Goal: Information Seeking & Learning: Learn about a topic

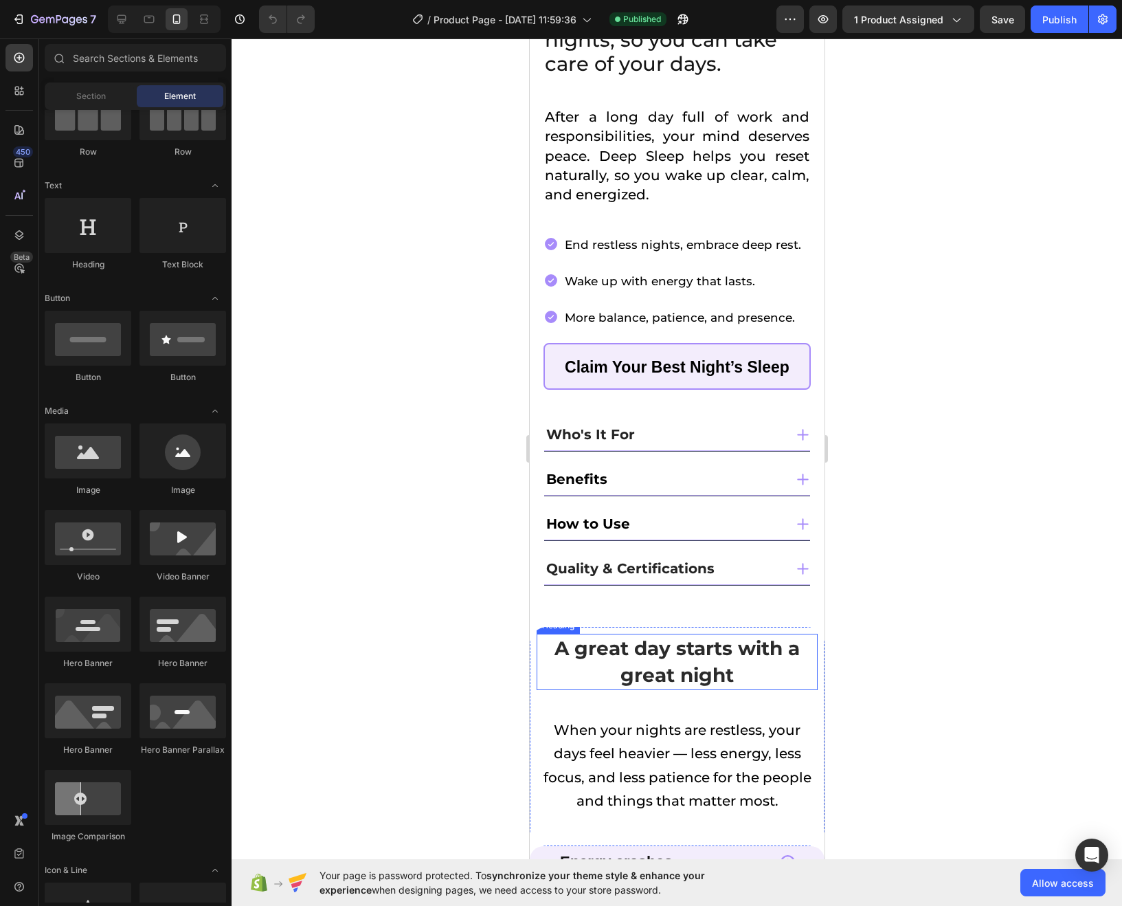
scroll to position [494, 0]
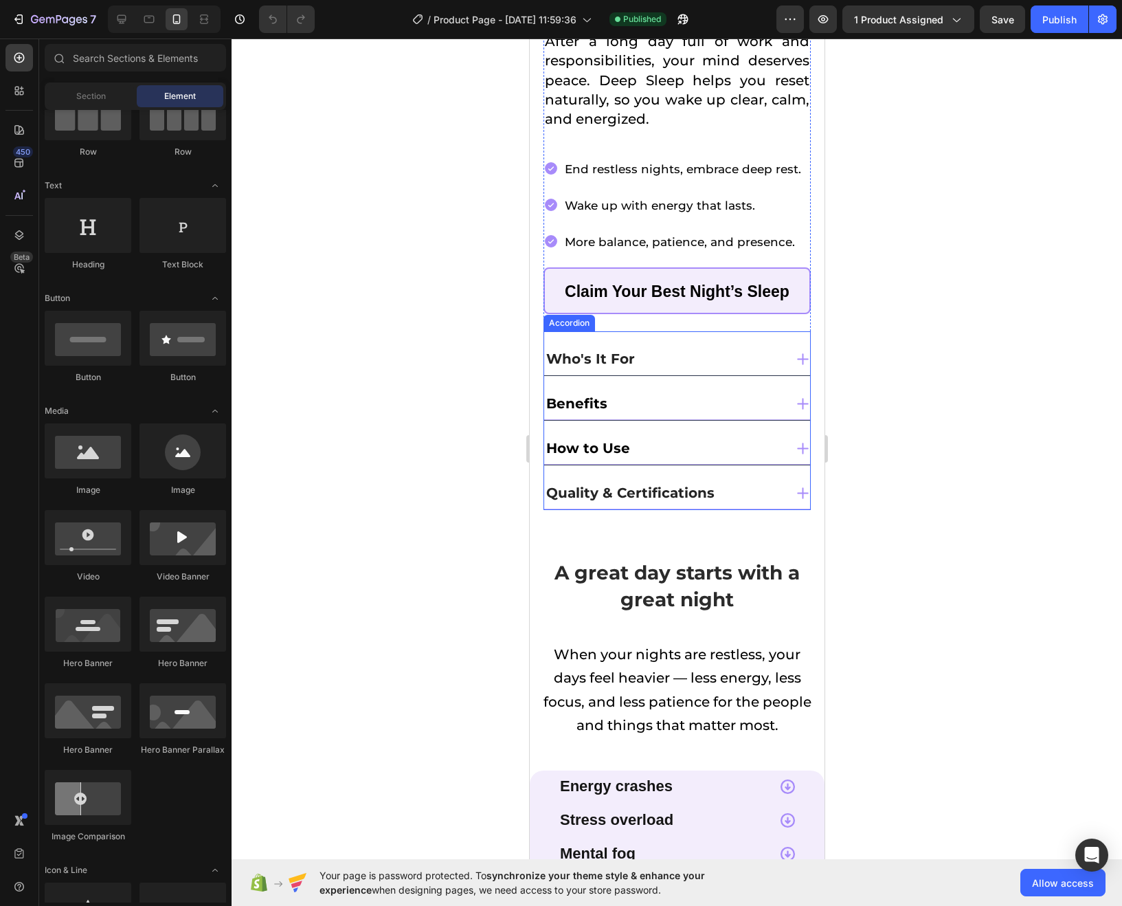
click at [768, 346] on div "Who's It For" at bounding box center [664, 358] width 241 height 25
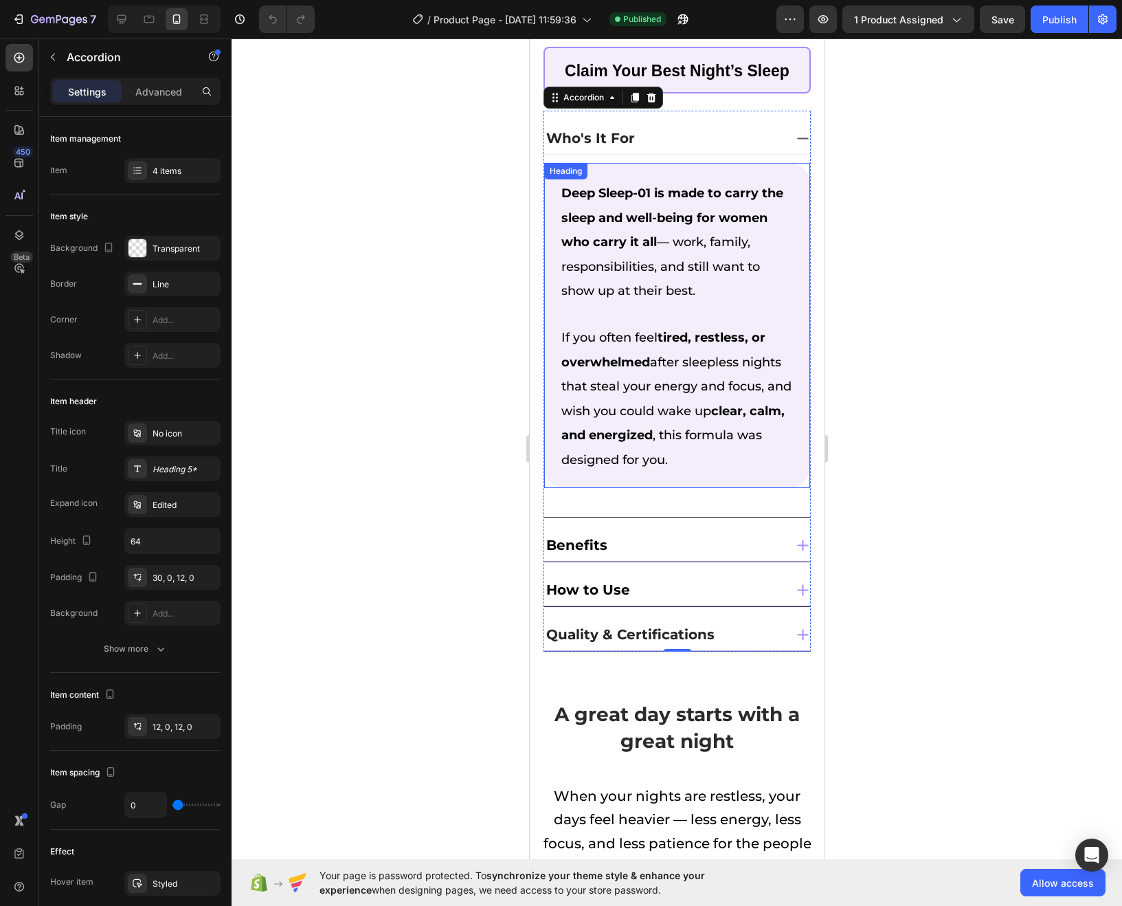
scroll to position [636, 0]
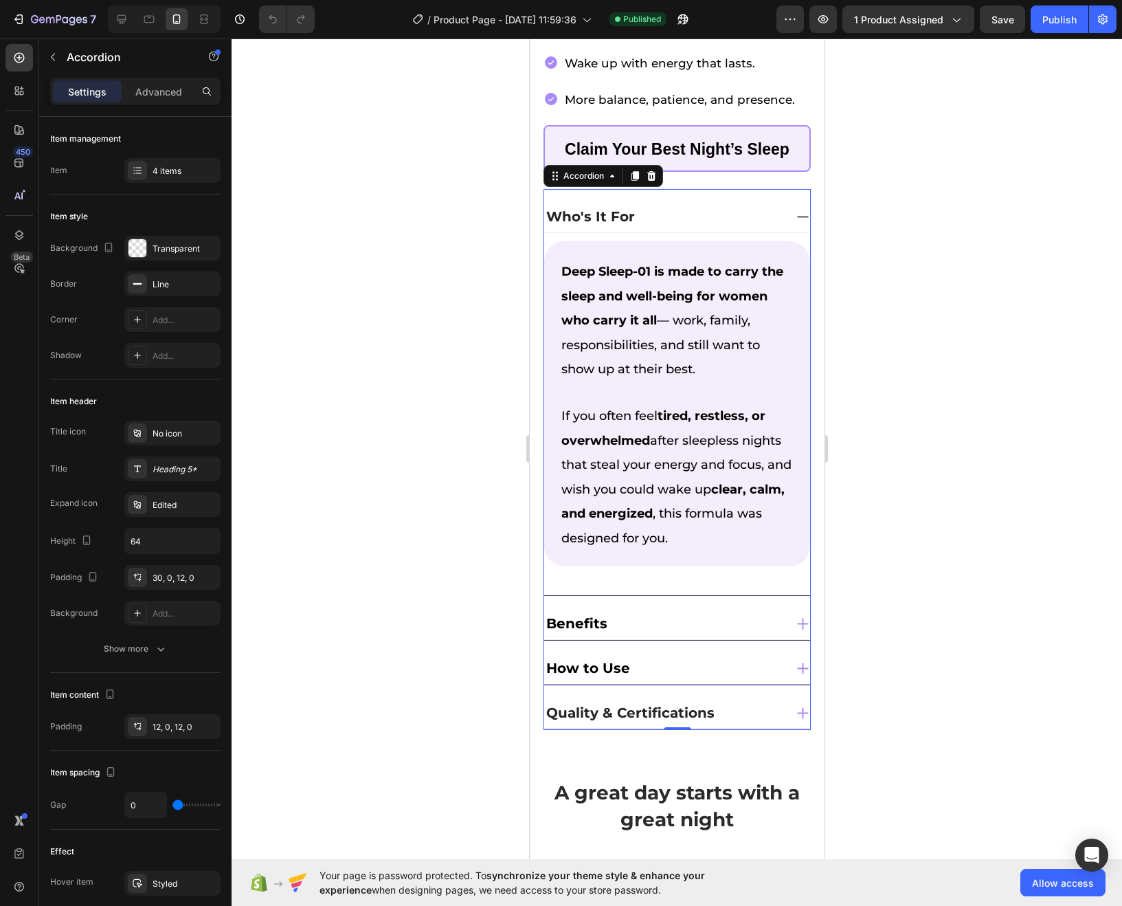
click at [731, 611] on div "Benefits" at bounding box center [664, 623] width 241 height 25
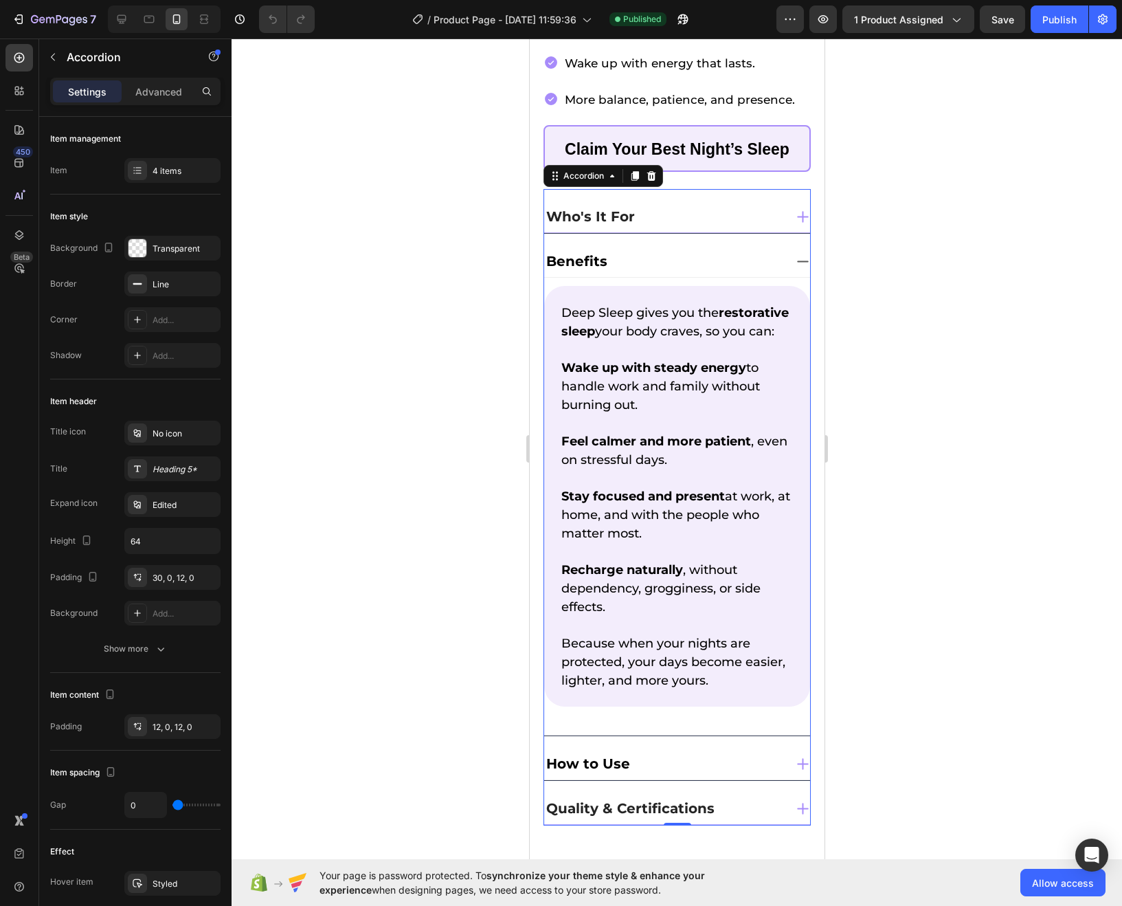
click at [733, 773] on div "How to Use" at bounding box center [664, 763] width 241 height 25
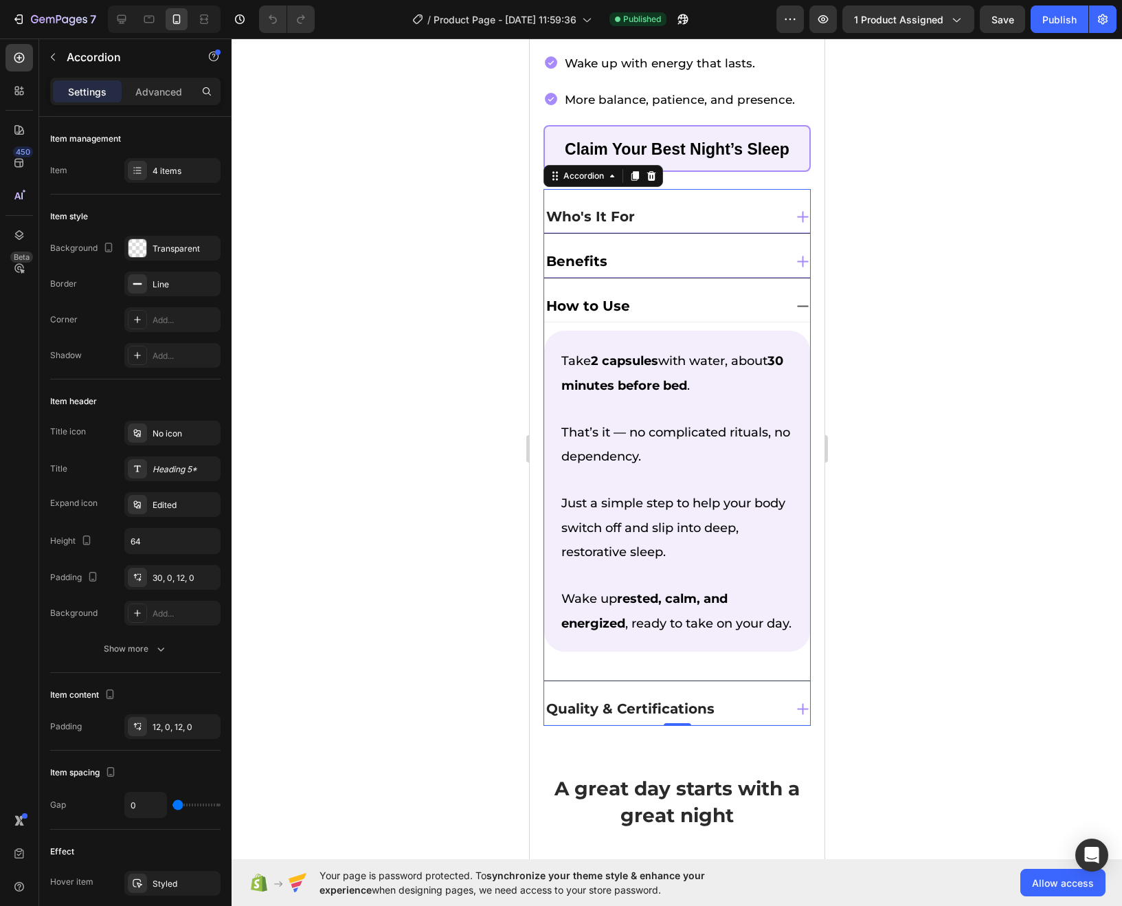
click at [724, 720] on div "Quality & Certifications" at bounding box center [664, 708] width 241 height 25
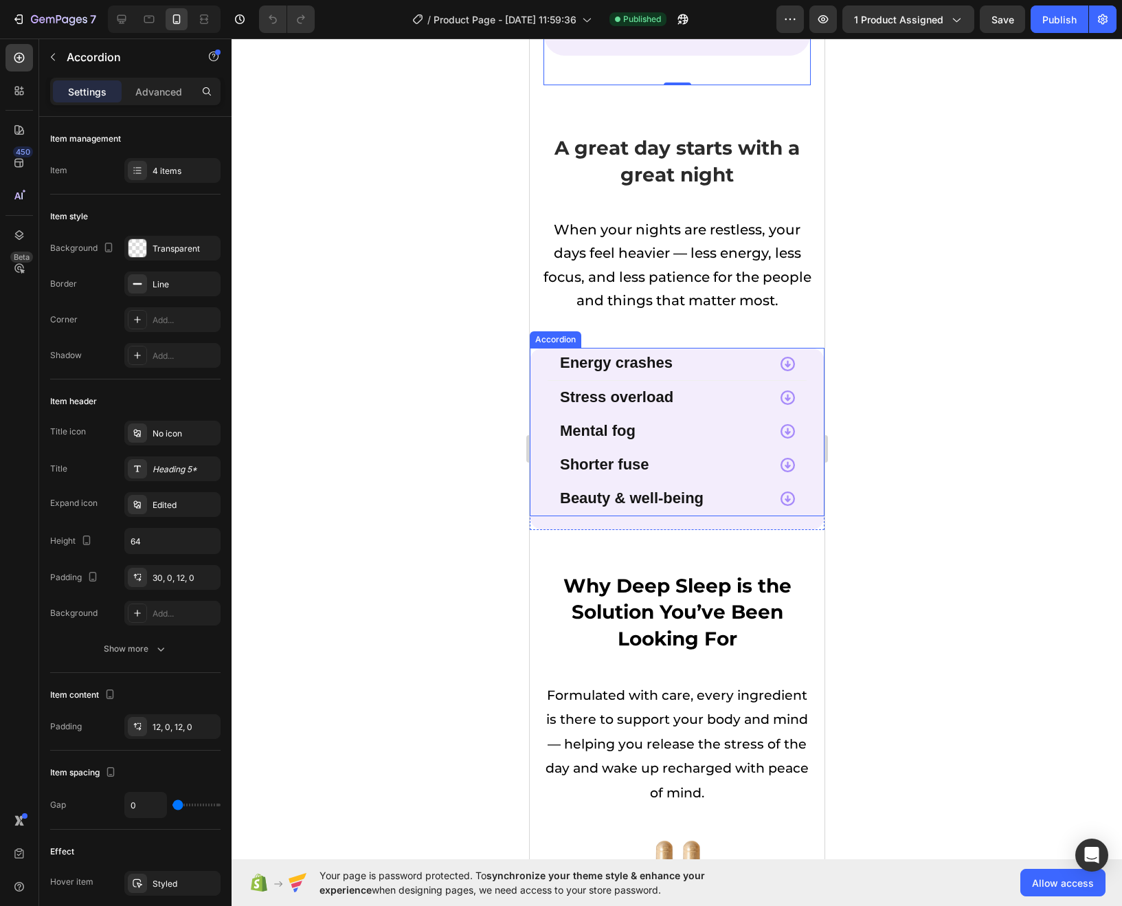
scroll to position [1369, 0]
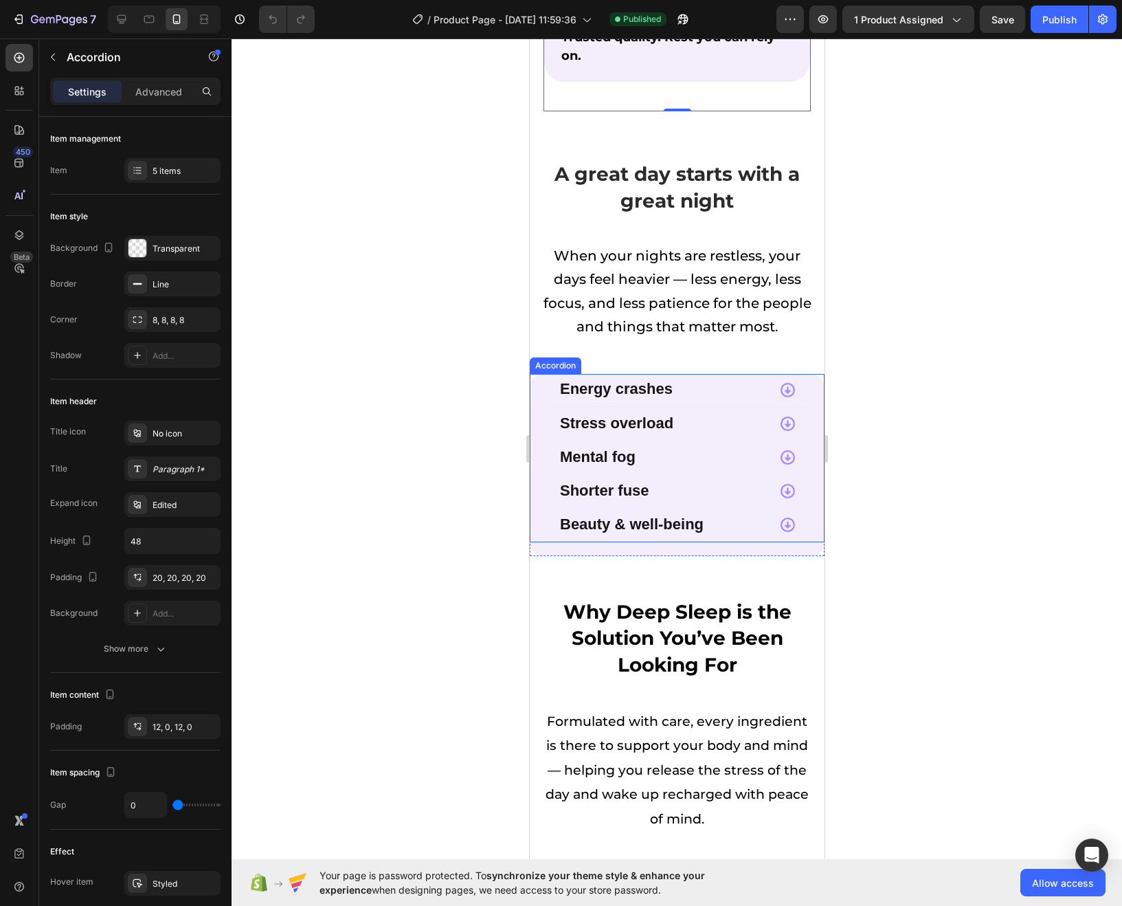
click at [743, 381] on div "Energy crashes" at bounding box center [662, 390] width 210 height 18
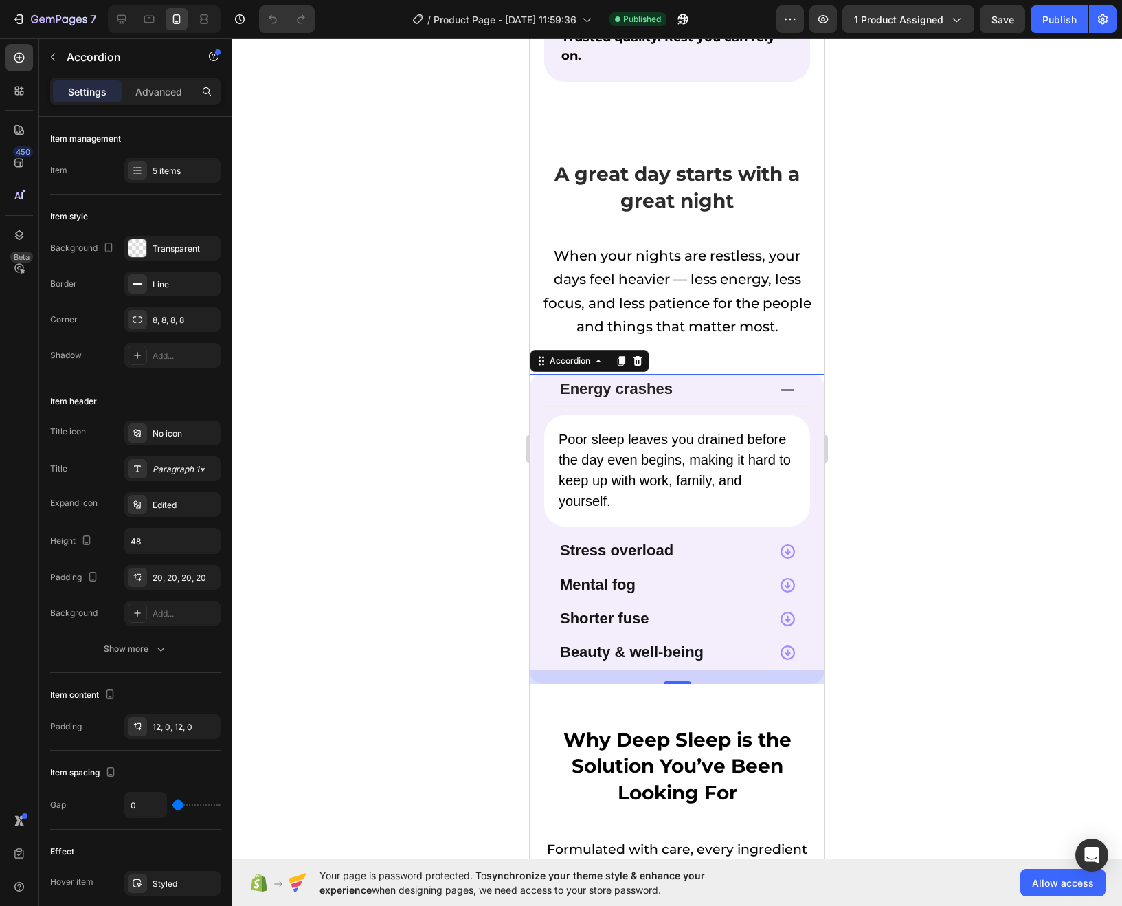
click at [744, 542] on div "Stress overload" at bounding box center [662, 551] width 210 height 18
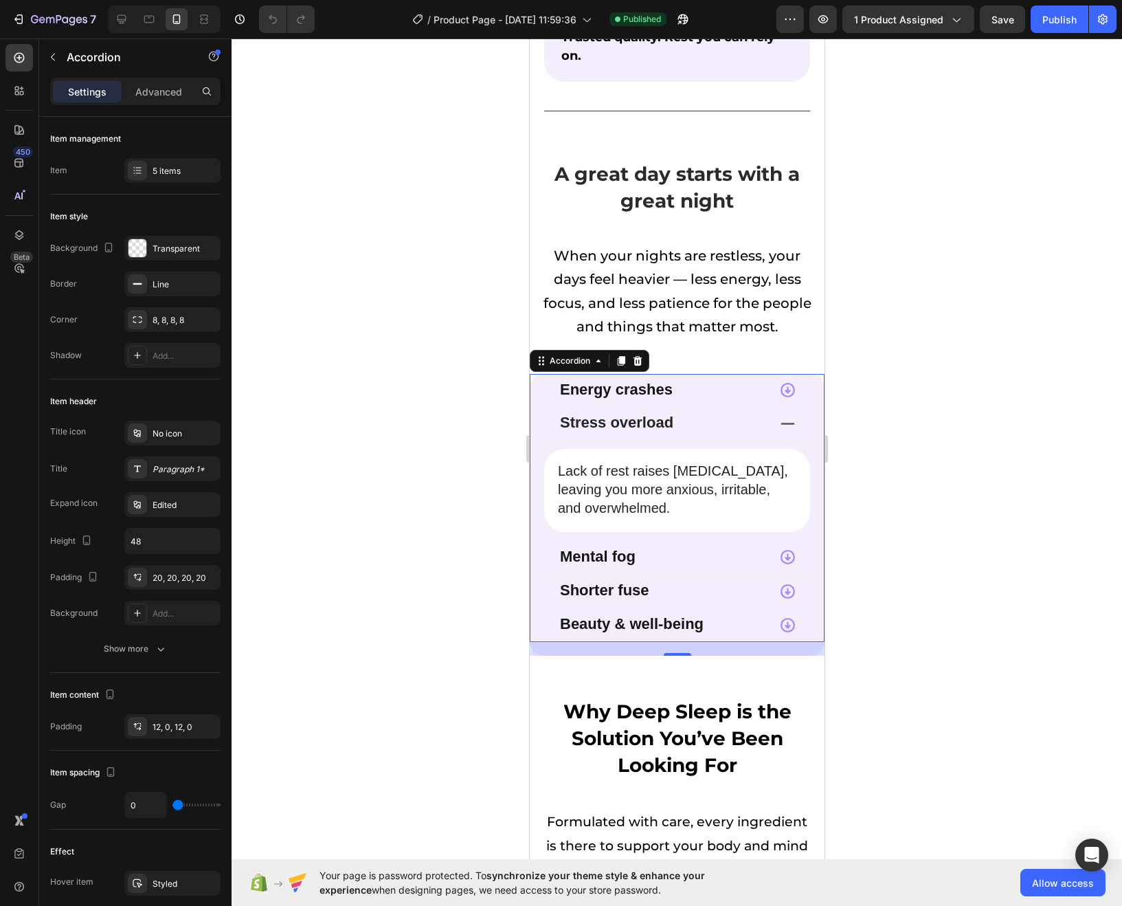
click at [673, 549] on div "Mental fog" at bounding box center [662, 558] width 210 height 18
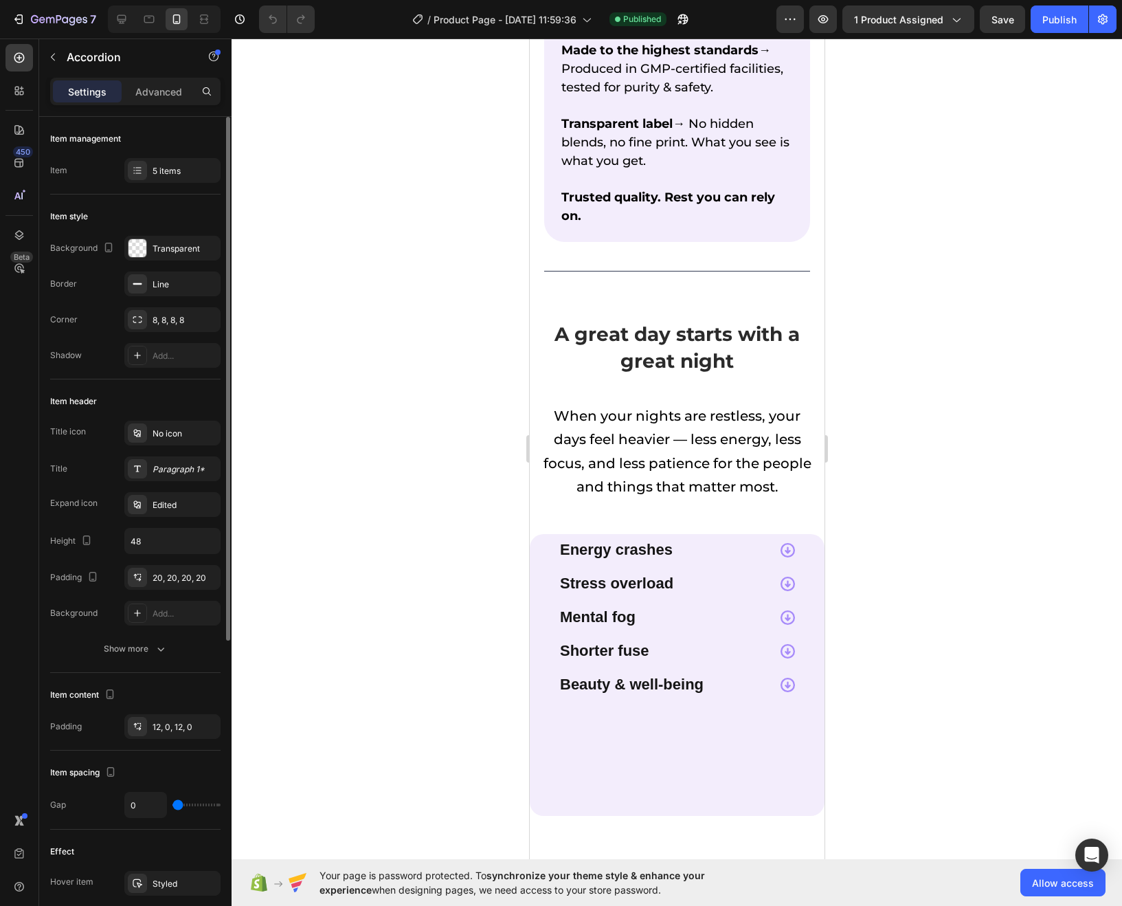
scroll to position [1447, 0]
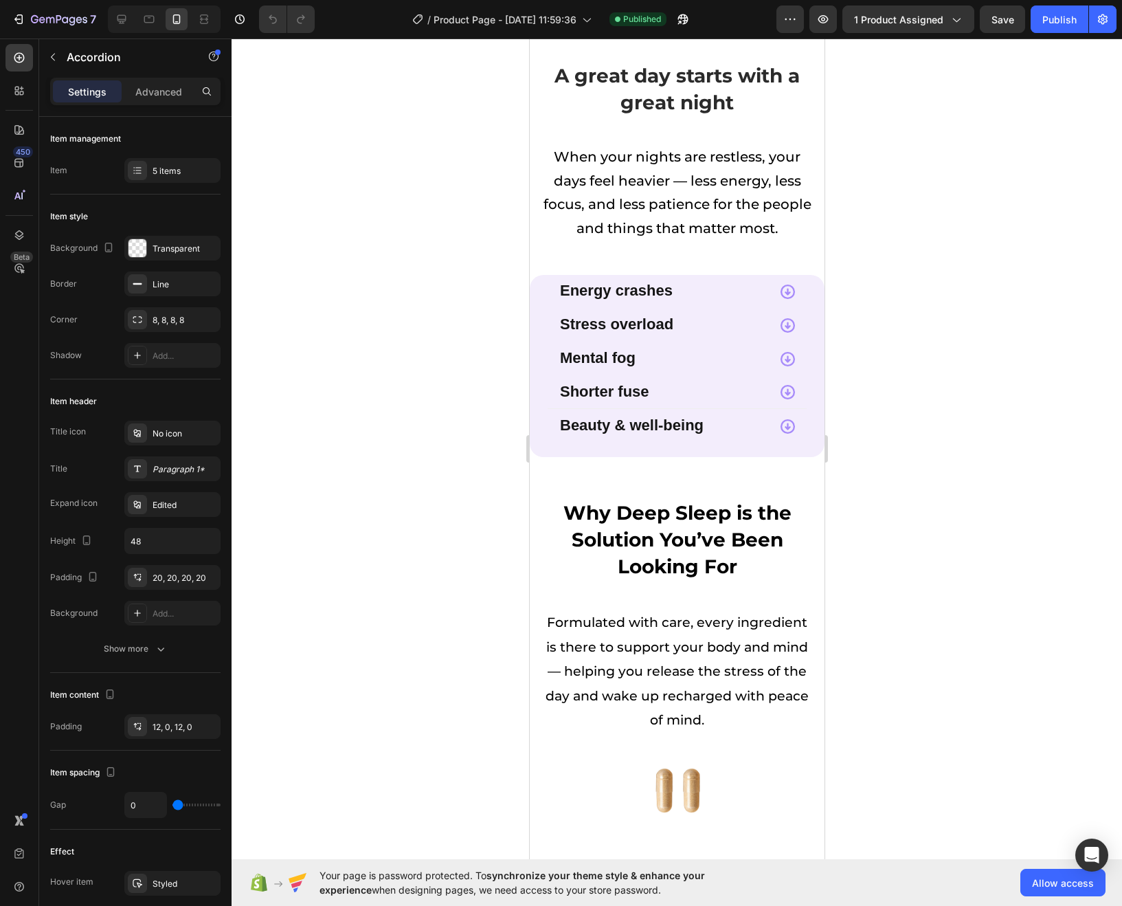
click at [752, 392] on div "Shorter fuse" at bounding box center [662, 393] width 210 height 18
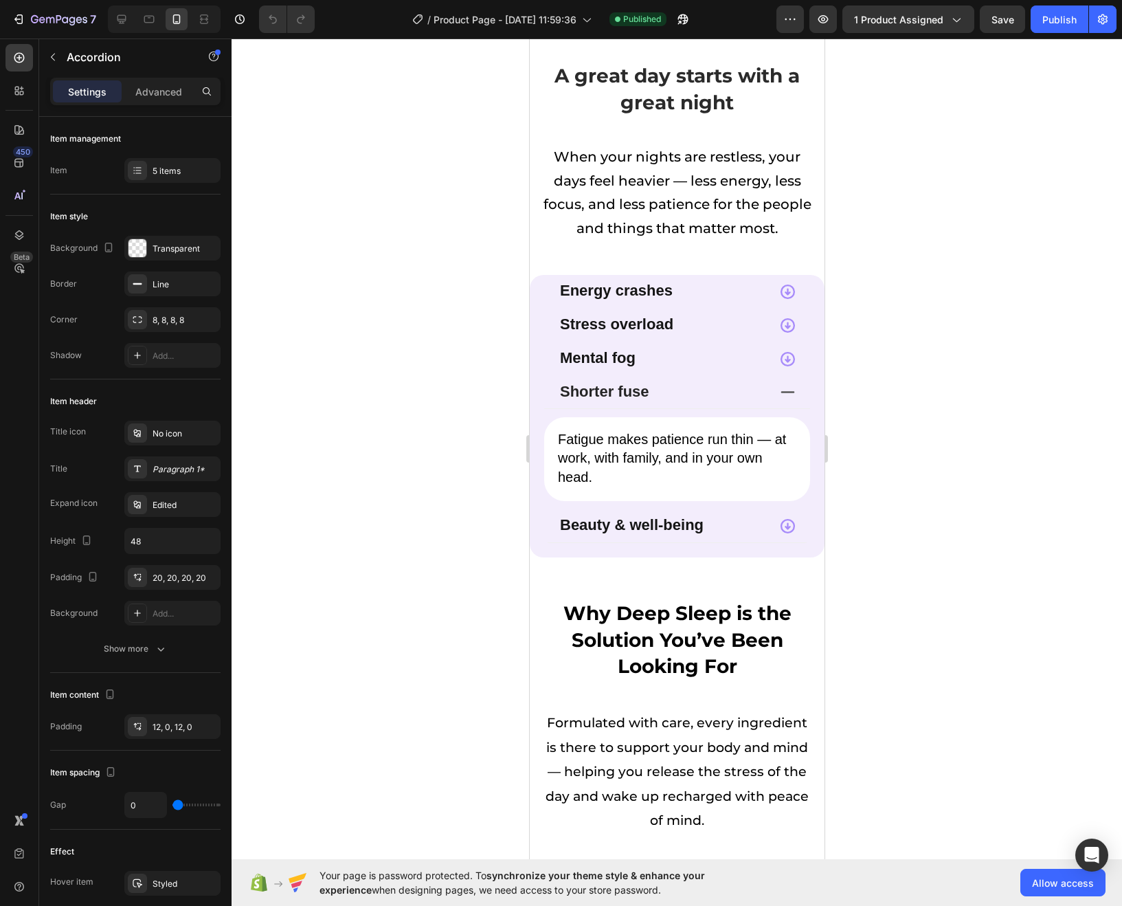
click at [718, 523] on div "Beauty & well-being" at bounding box center [662, 526] width 210 height 18
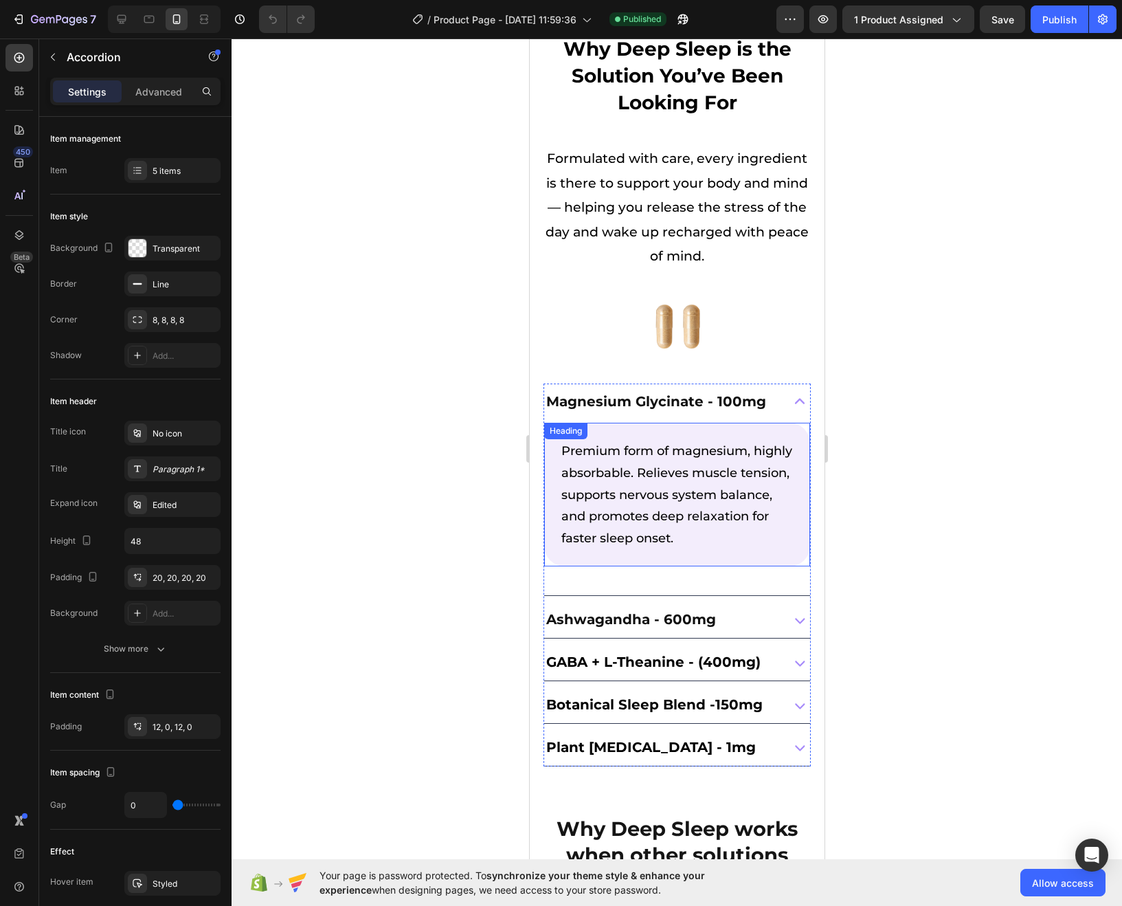
scroll to position [1892, 0]
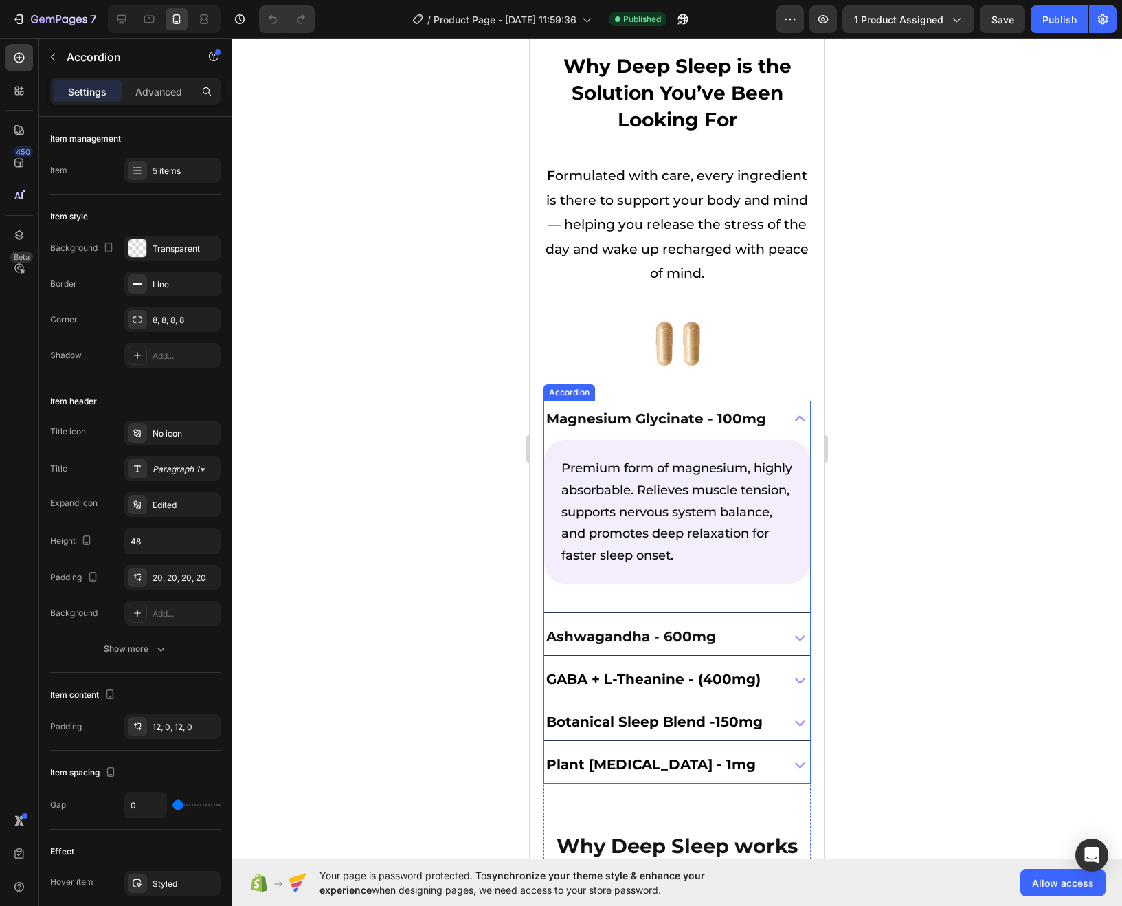
click at [773, 634] on div "Ashwagandha - 600mg" at bounding box center [677, 637] width 266 height 36
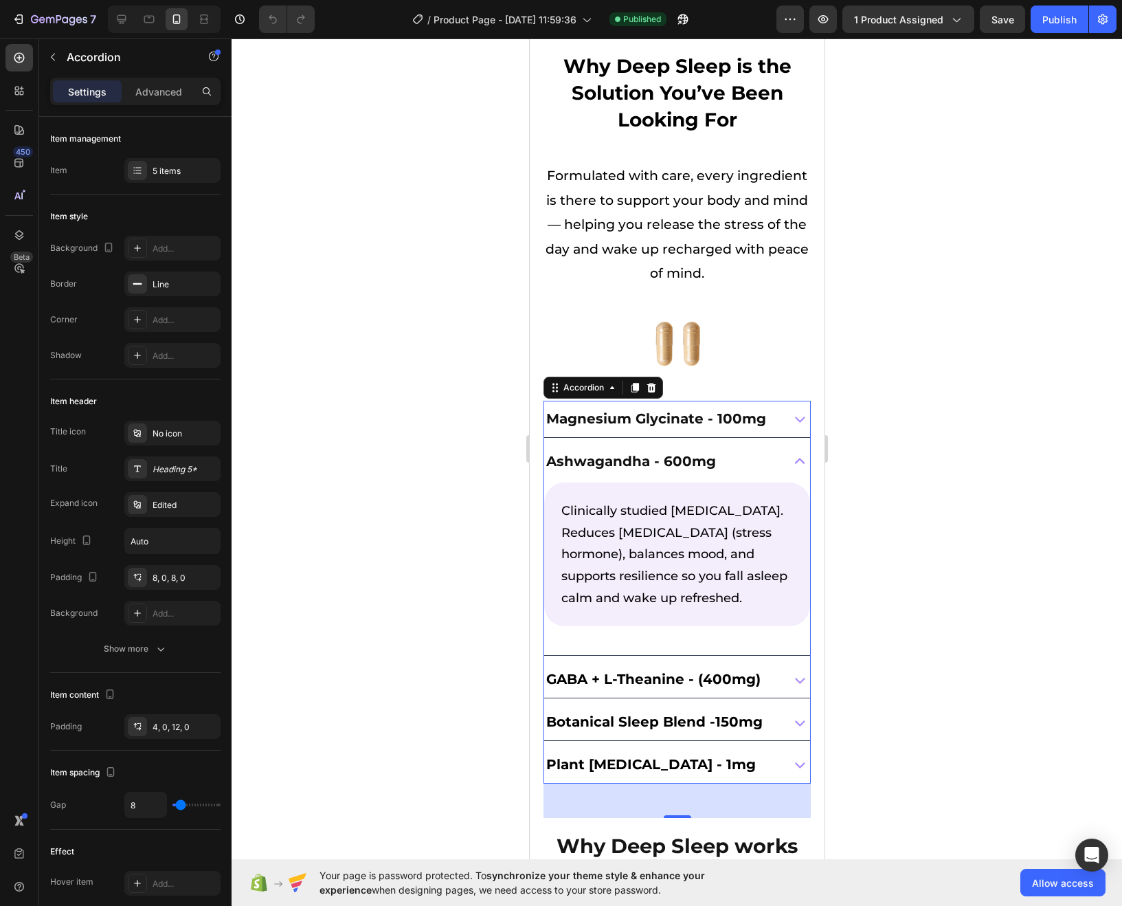
click at [757, 671] on span "GABA + L-Theanine - (400mg)" at bounding box center [653, 679] width 214 height 16
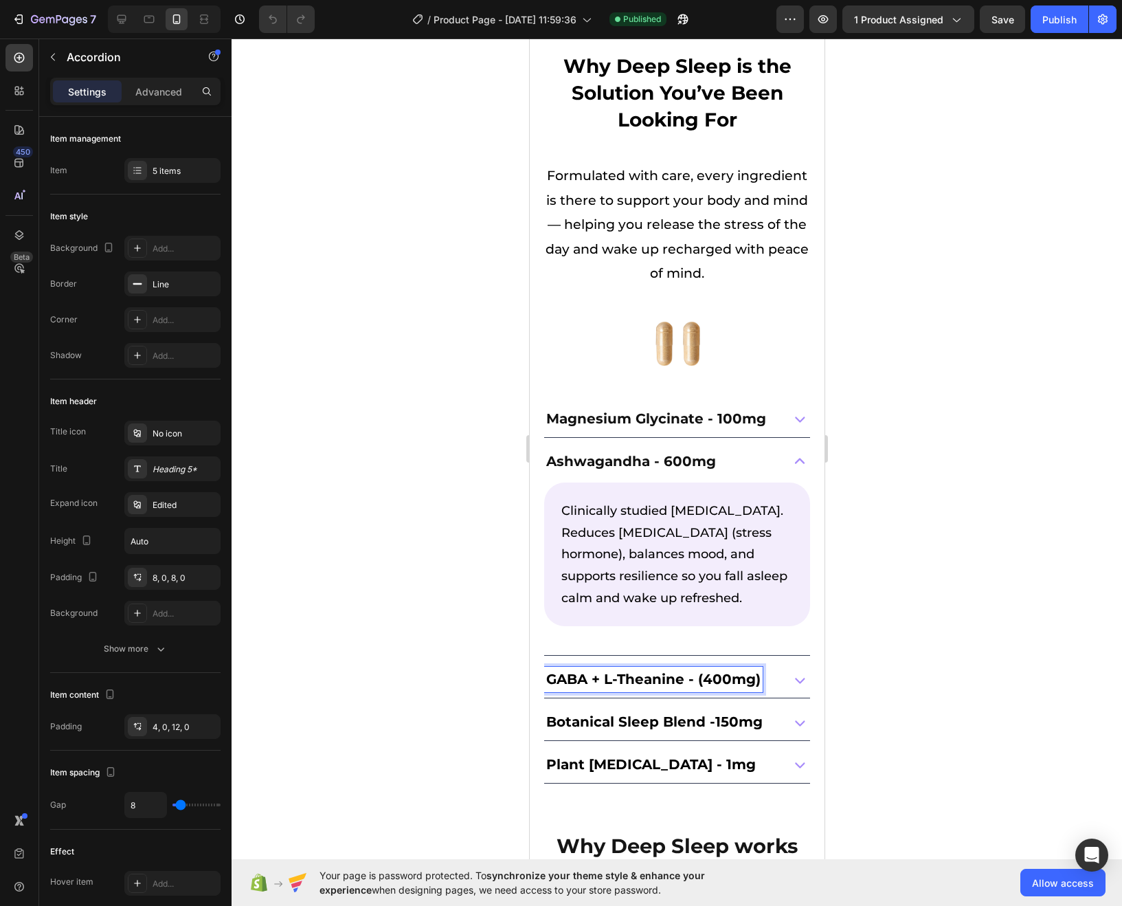
click at [762, 667] on div "GABA + L-Theanine - (400mg)" at bounding box center [661, 679] width 234 height 25
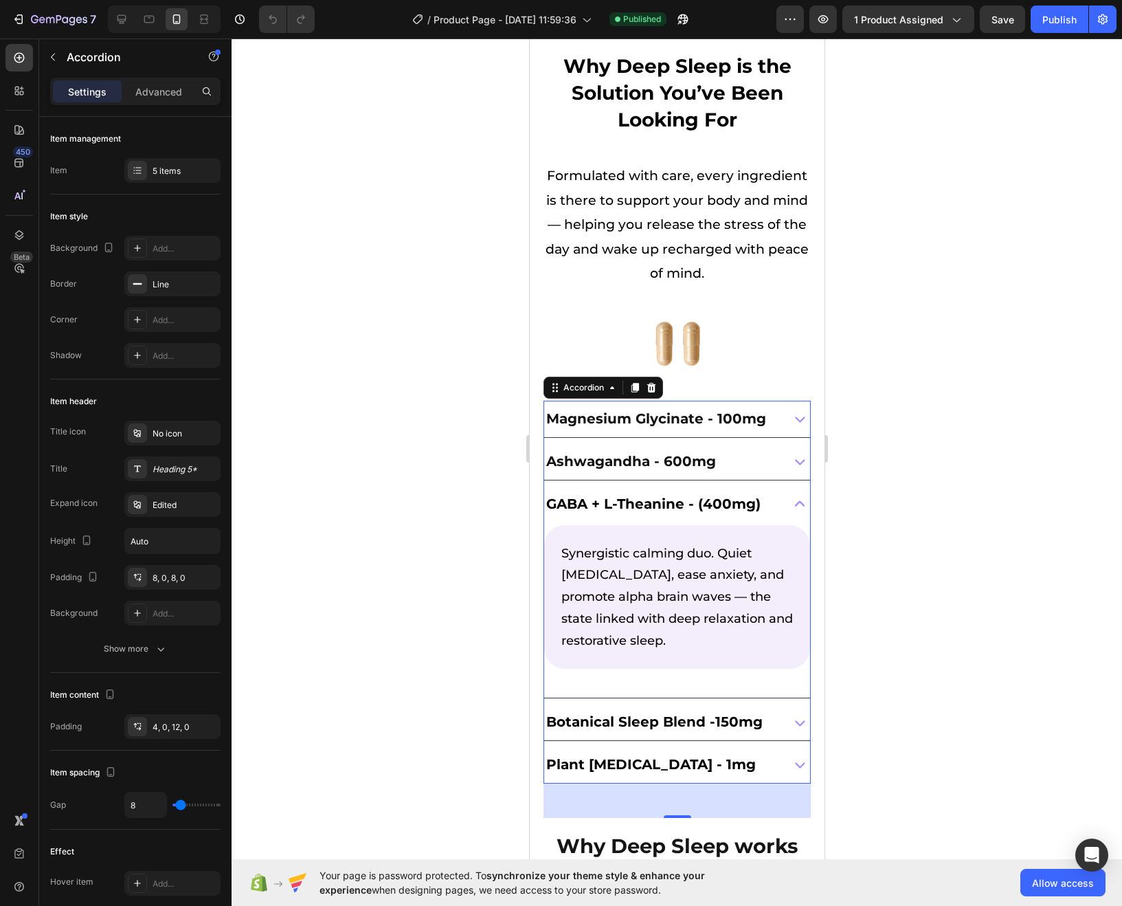
click at [759, 719] on span "Botanical Sleep Blend -150mg" at bounding box center [654, 721] width 217 height 16
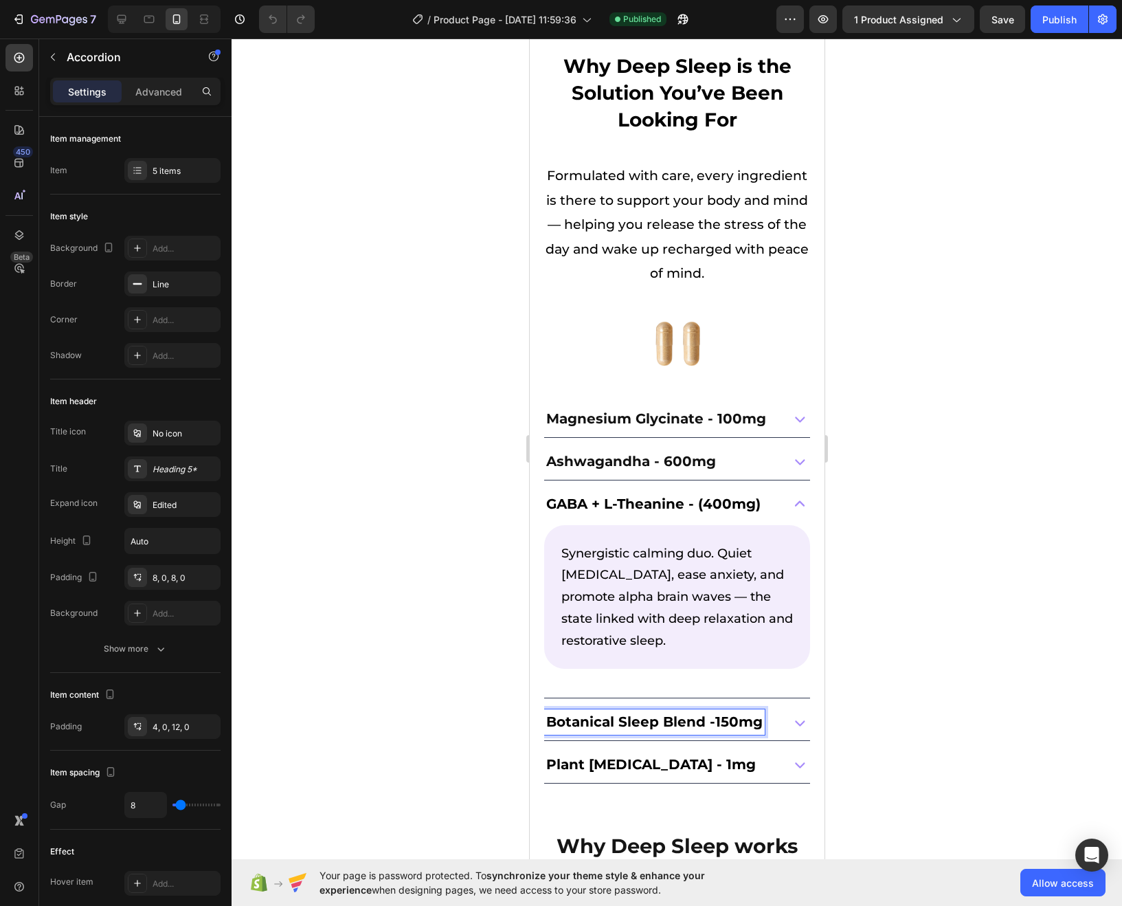
click at [775, 716] on div "Botanical Sleep Blend -150mg" at bounding box center [677, 722] width 266 height 36
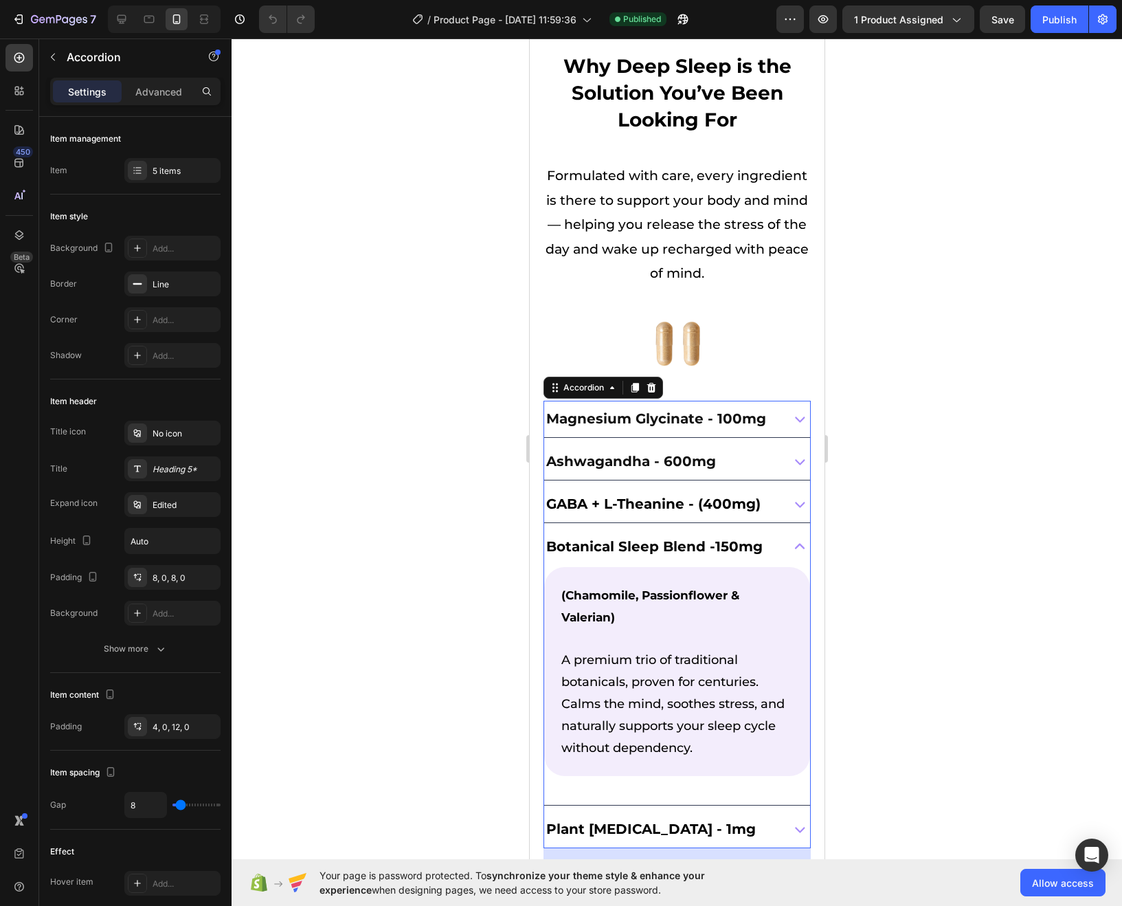
click at [667, 905] on div "Your page is password protected. To synchronize your theme style & enhance your…" at bounding box center [677, 882] width 891 height 47
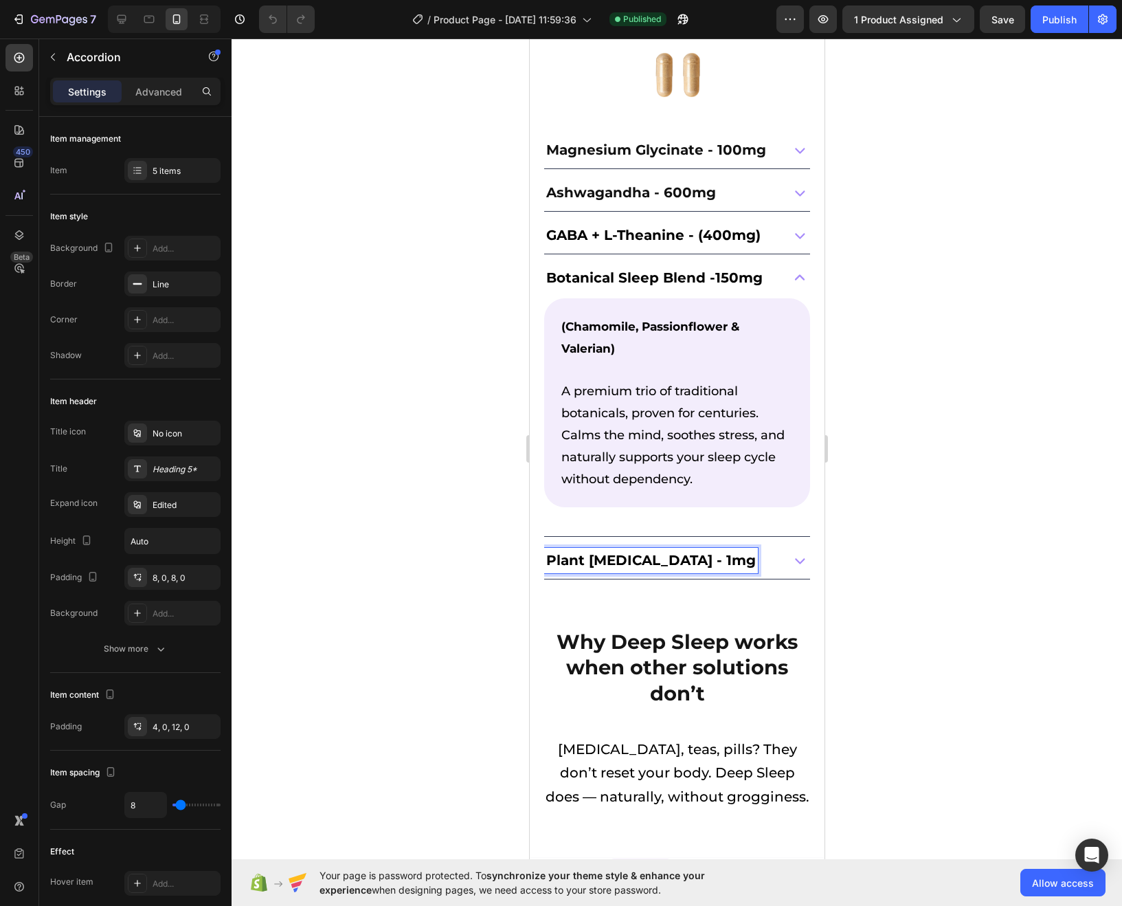
click at [758, 536] on div "Magnesium Glycinate - 100mg Ashwagandha - 600mg GABA + L-Theanine - (400mg) Bot…" at bounding box center [676, 355] width 267 height 447
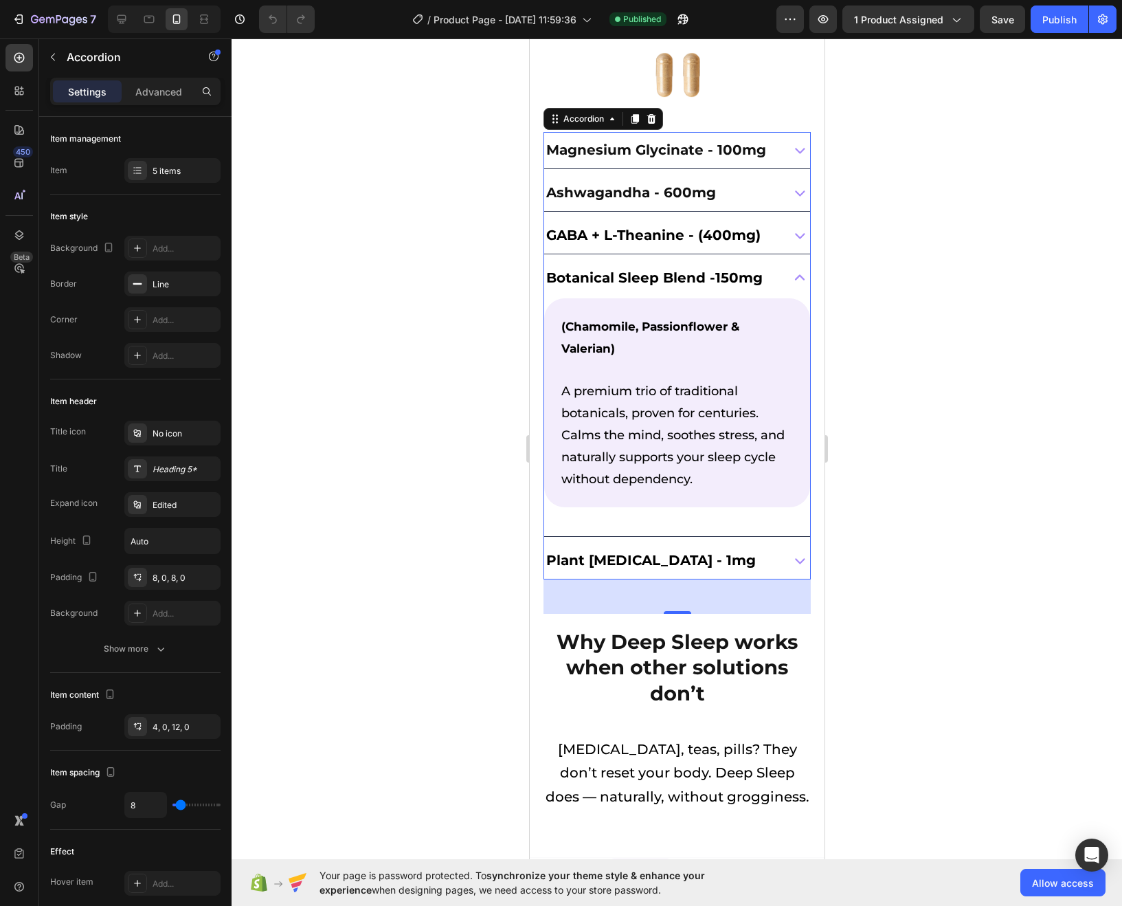
click at [752, 542] on div "Plant [MEDICAL_DATA] - 1mg" at bounding box center [677, 560] width 266 height 36
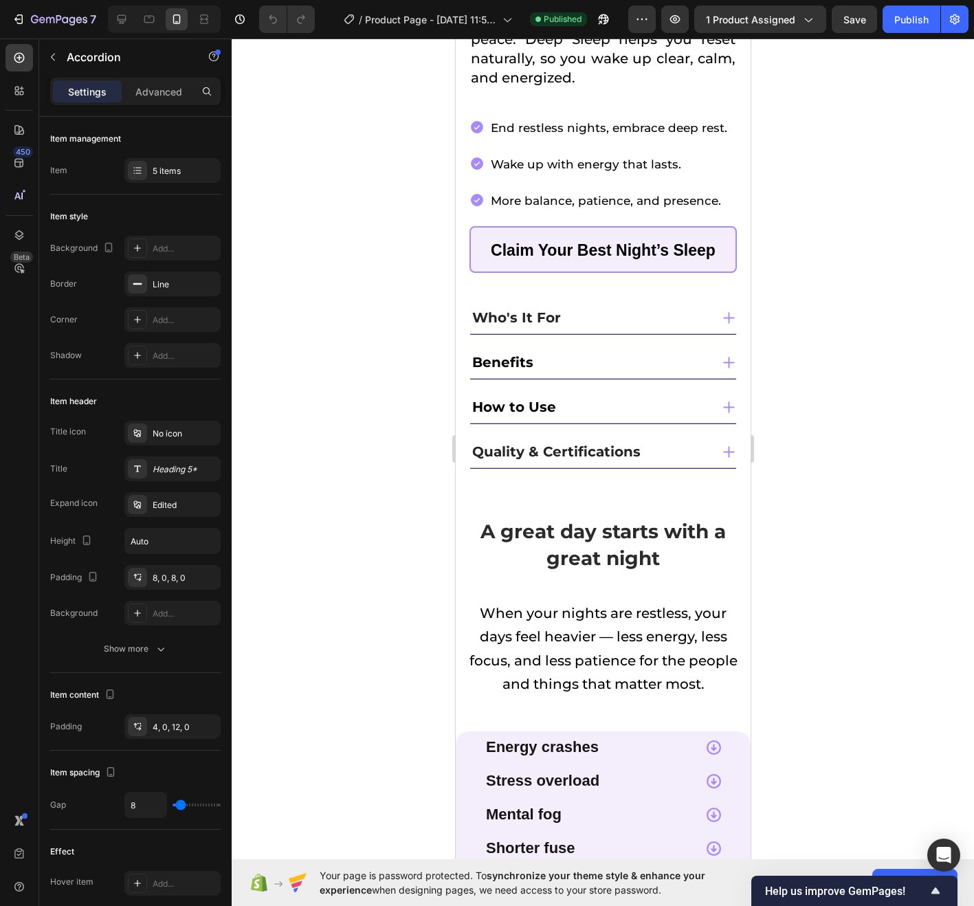
scroll to position [707, 0]
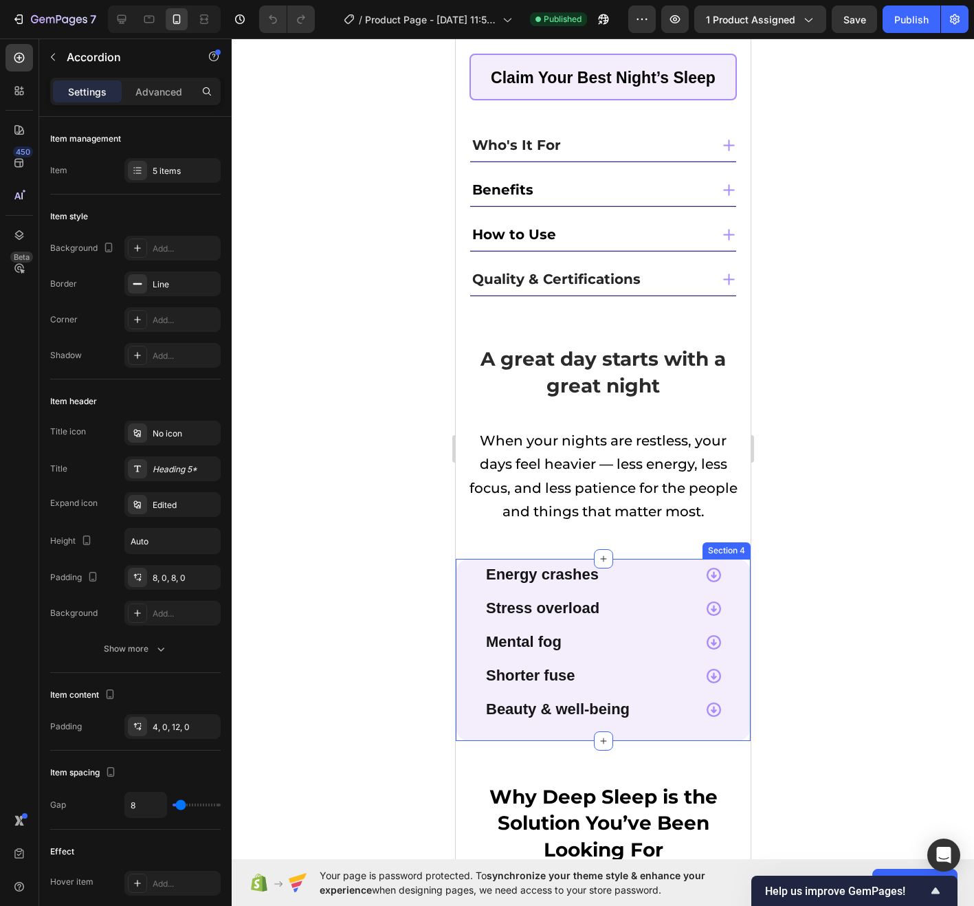
click at [517, 723] on div "Energy crashes Stress overload Mental fog Shorter fuse Beauty & well-being Acco…" at bounding box center [602, 650] width 295 height 182
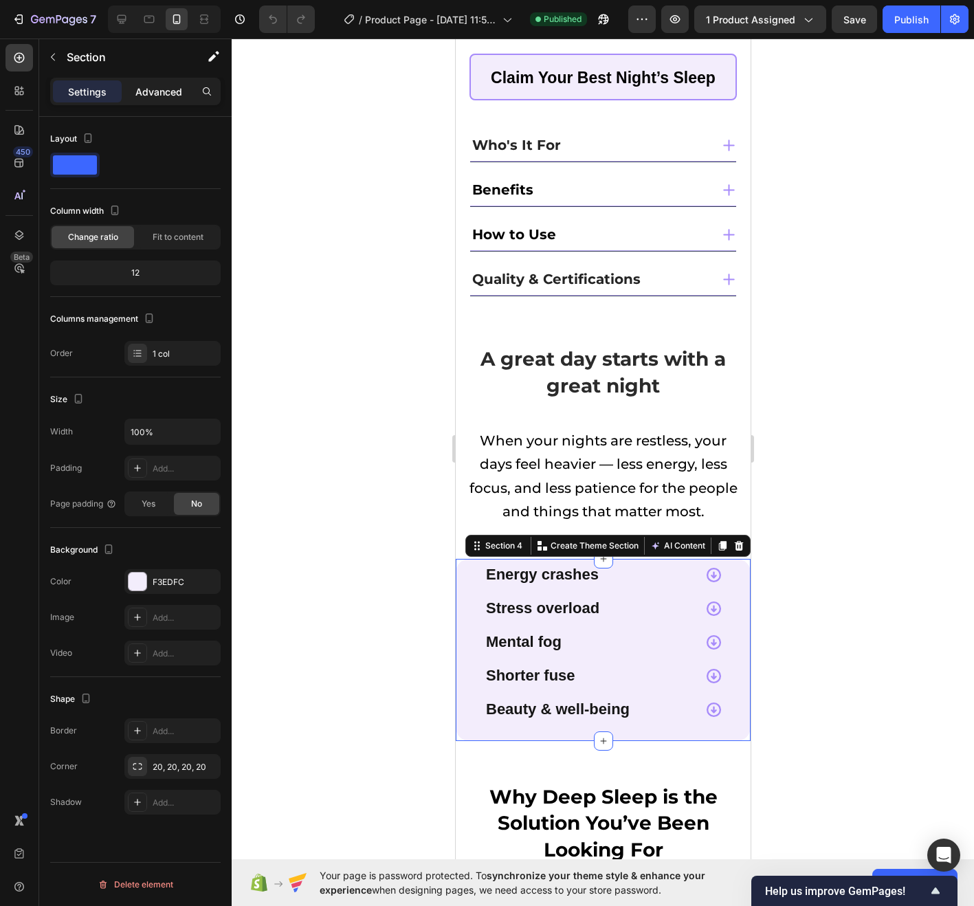
click at [153, 95] on p "Advanced" at bounding box center [158, 92] width 47 height 14
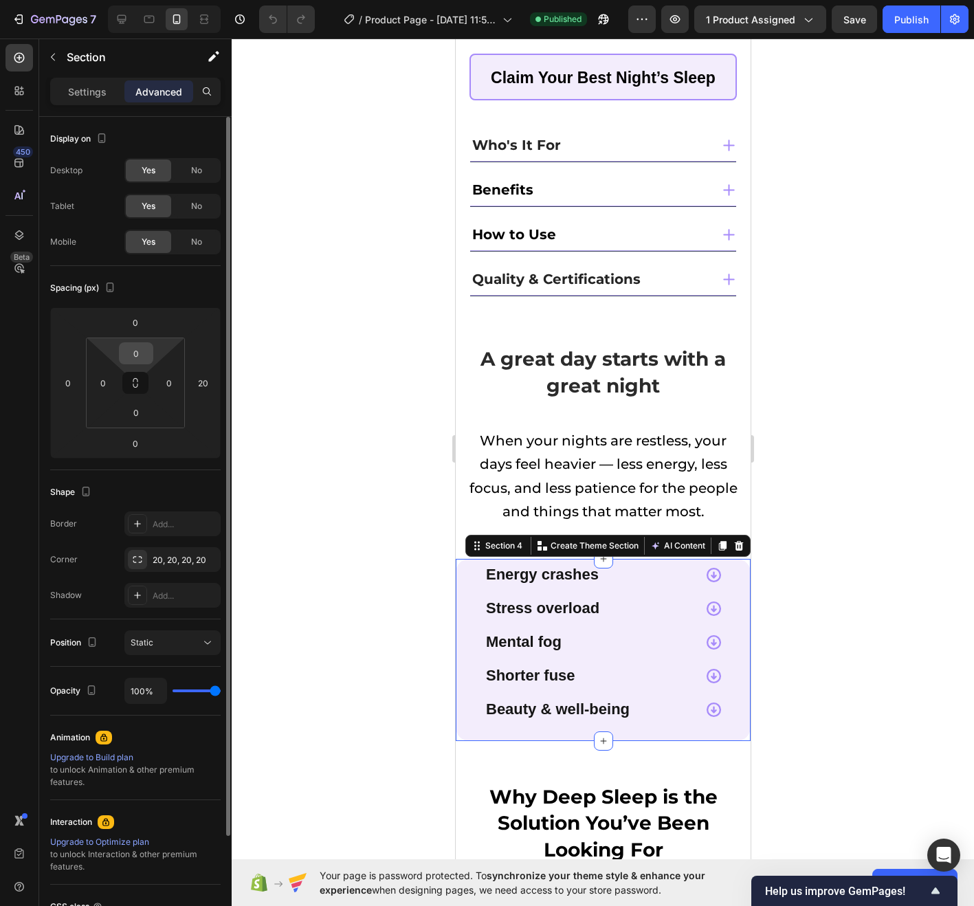
click at [134, 348] on input "0" at bounding box center [135, 353] width 27 height 21
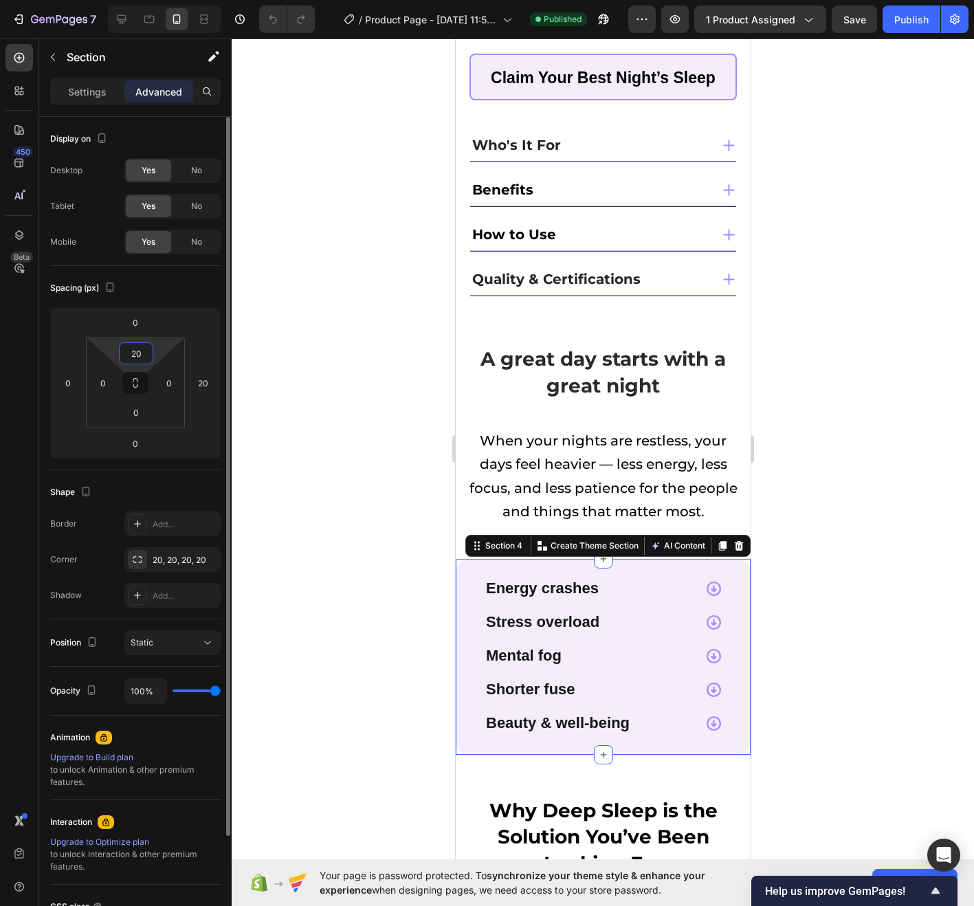
type input "20"
click at [399, 385] on div at bounding box center [603, 471] width 742 height 867
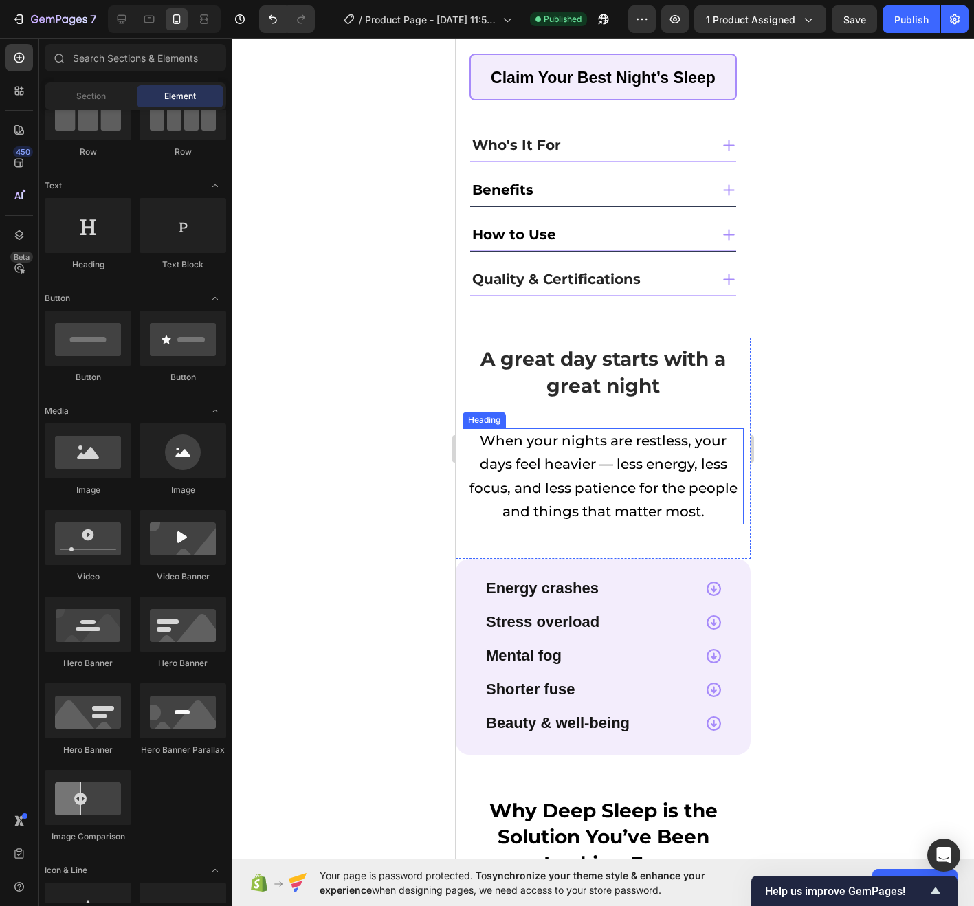
click at [609, 434] on h2 "When your nights are restless, your days feel heavier — less energy, less focus…" at bounding box center [602, 476] width 281 height 96
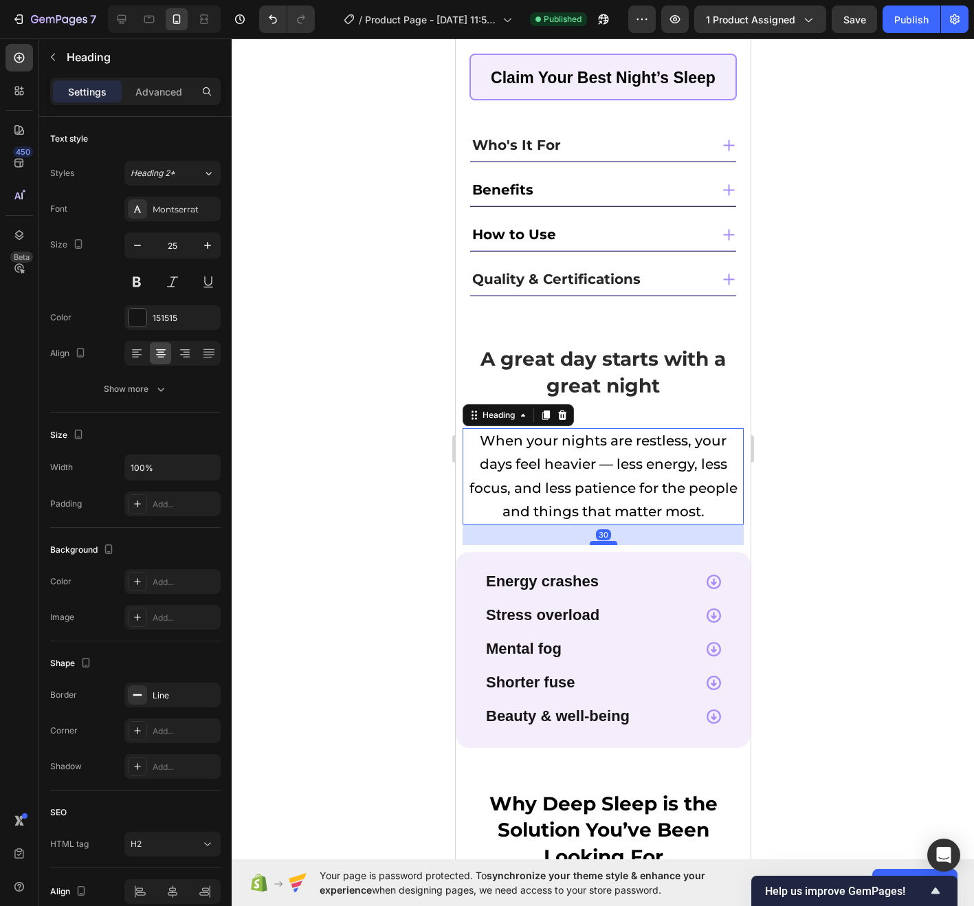
drag, startPoint x: 604, startPoint y: 533, endPoint x: 1224, endPoint y: 555, distance: 620.4
click at [603, 541] on div at bounding box center [602, 543] width 27 height 4
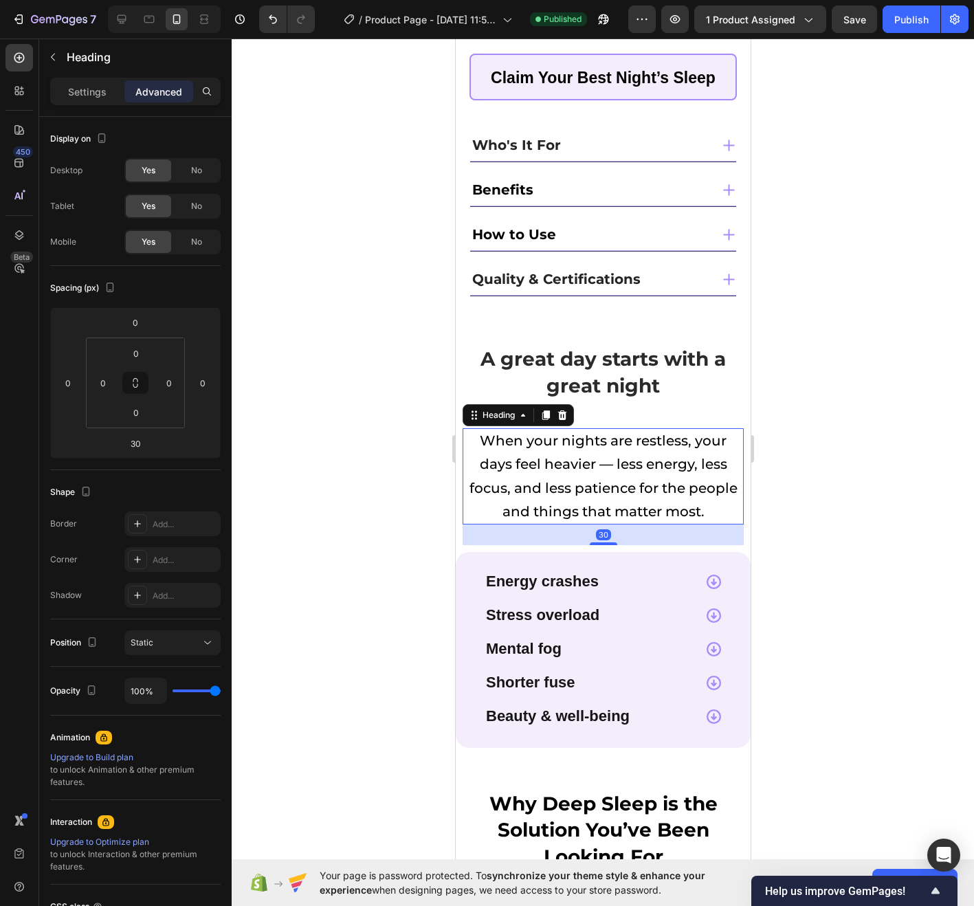
click at [846, 502] on div at bounding box center [603, 471] width 742 height 867
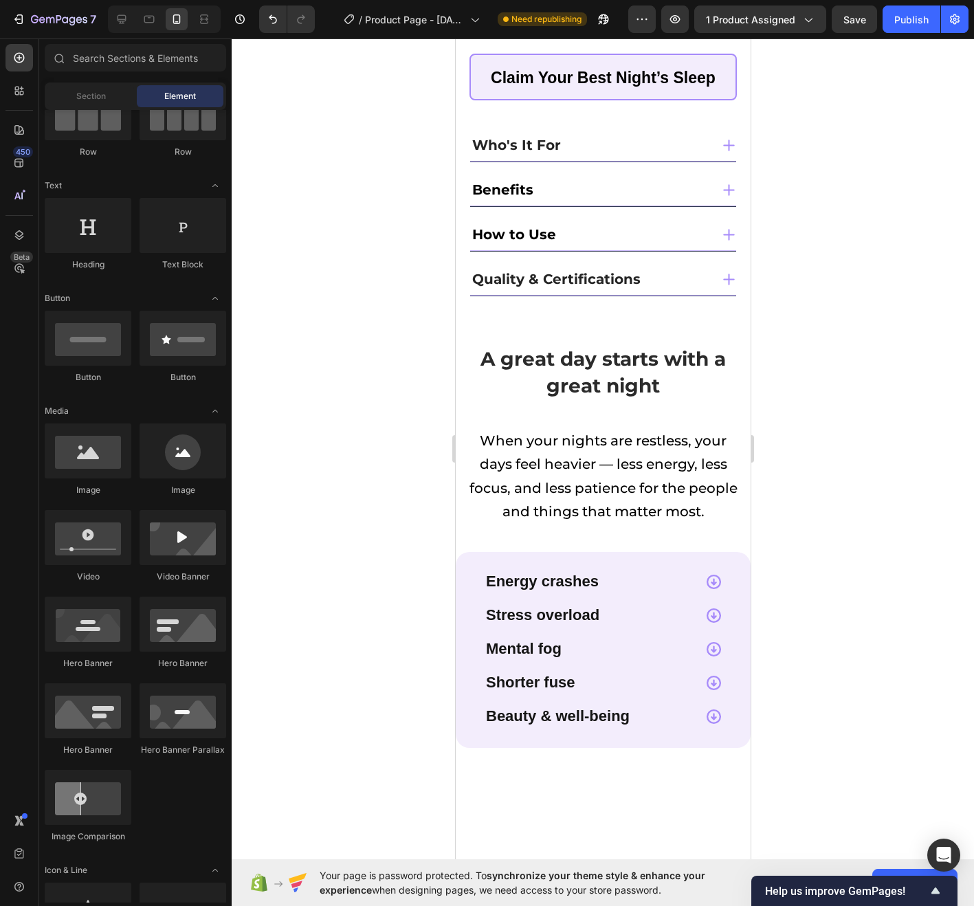
scroll to position [0, 0]
